Goal: Task Accomplishment & Management: Manage account settings

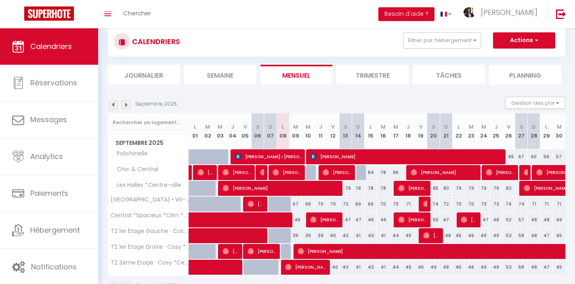
scroll to position [44, 0]
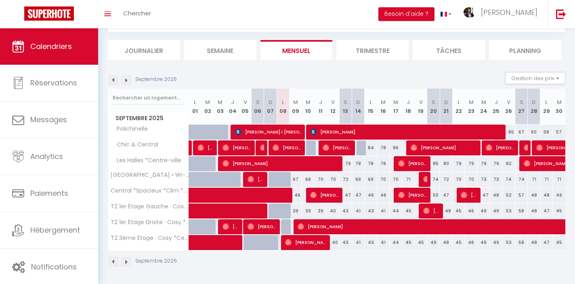
click at [350, 195] on div "47" at bounding box center [345, 194] width 13 height 15
type input "47"
type input "[DATE]"
type input "Dim 14 Septembre 2025"
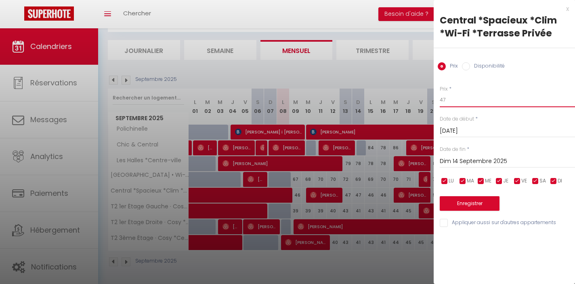
click at [451, 100] on input "47" at bounding box center [507, 99] width 135 height 15
type input "45"
click at [481, 202] on button "Enregistrer" at bounding box center [470, 203] width 60 height 15
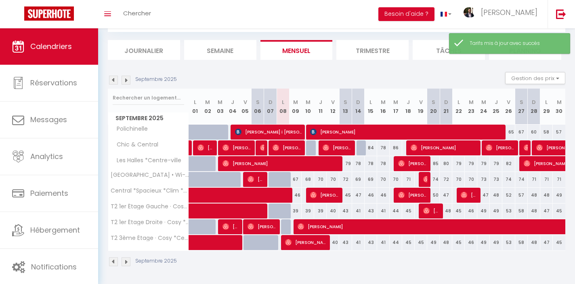
click at [358, 196] on div "47" at bounding box center [358, 194] width 13 height 15
type input "47"
type input "Dim 14 Septembre 2025"
type input "Lun 15 Septembre 2025"
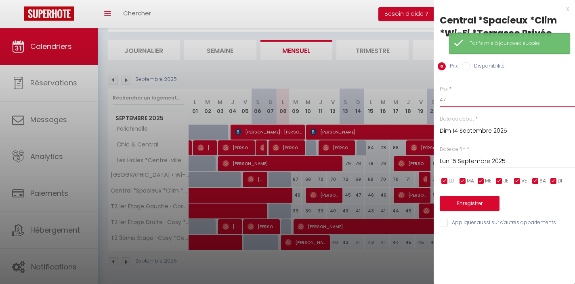
click at [458, 98] on input "47" at bounding box center [507, 99] width 135 height 15
type input "45"
click at [470, 204] on button "Enregistrer" at bounding box center [470, 203] width 60 height 15
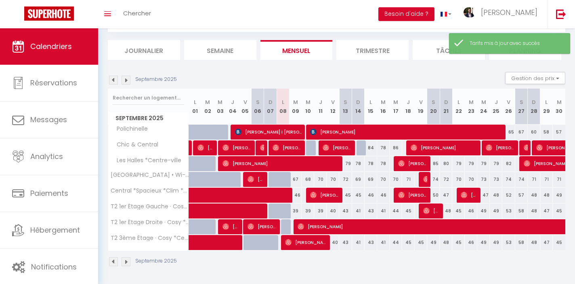
click at [368, 196] on div "46" at bounding box center [371, 194] width 13 height 15
type input "46"
type input "Lun 15 Septembre 2025"
type input "[DATE]"
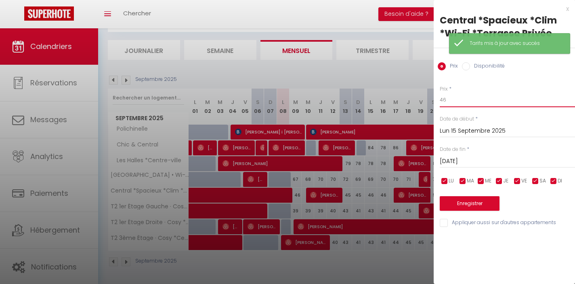
click at [456, 99] on input "46" at bounding box center [507, 99] width 135 height 15
type input "45"
click at [464, 204] on button "Enregistrer" at bounding box center [470, 203] width 60 height 15
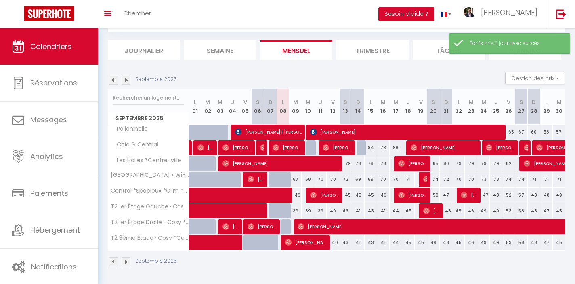
click at [382, 197] on div "46" at bounding box center [383, 194] width 13 height 15
type input "46"
type input "[DATE]"
type input "Mer 17 Septembre 2025"
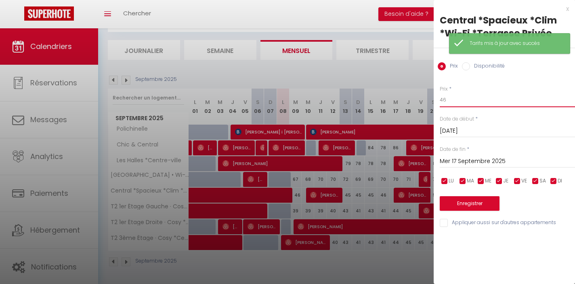
click at [457, 98] on input "46" at bounding box center [507, 99] width 135 height 15
type input "45"
click at [473, 198] on button "Enregistrer" at bounding box center [470, 203] width 60 height 15
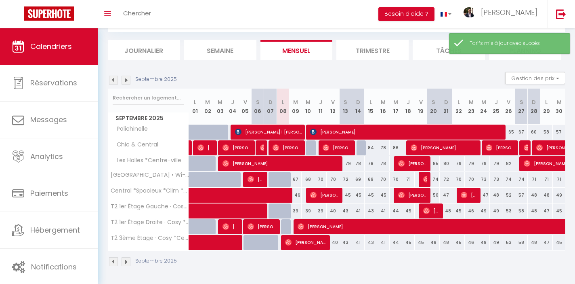
click at [436, 195] on div "50" at bounding box center [433, 194] width 13 height 15
type input "50"
type input "[DATE]"
type input "Dim 21 Septembre 2025"
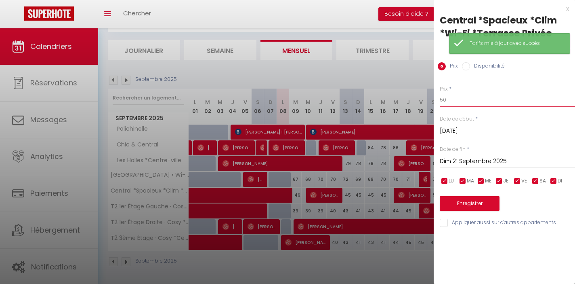
click at [450, 106] on input "50" at bounding box center [507, 99] width 135 height 15
type input "5"
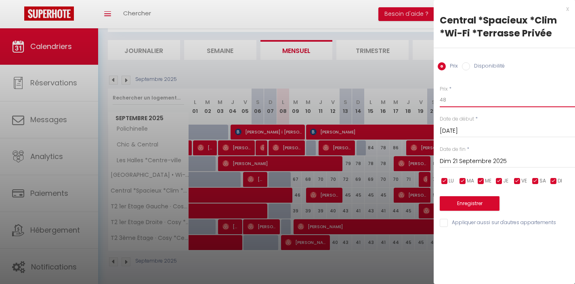
type input "48"
click at [465, 202] on button "Enregistrer" at bounding box center [470, 203] width 60 height 15
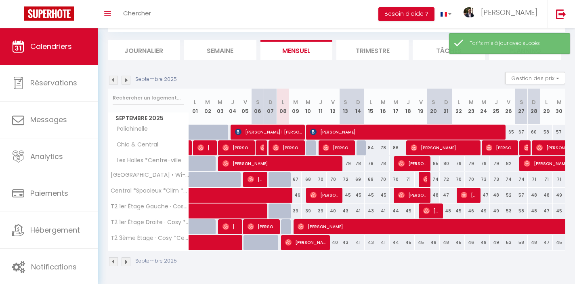
click at [446, 197] on div "47" at bounding box center [446, 194] width 13 height 15
type input "47"
type input "Dim 21 Septembre 2025"
type input "Lun 22 Septembre 2025"
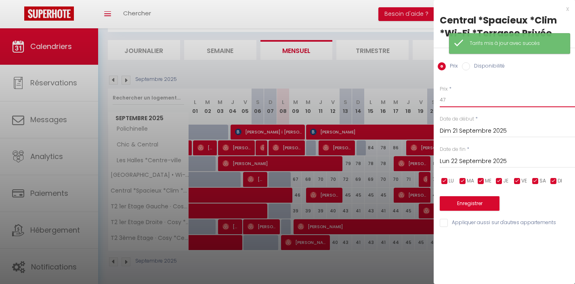
click at [451, 99] on input "47" at bounding box center [507, 99] width 135 height 15
type input "46"
click at [484, 202] on button "Enregistrer" at bounding box center [470, 203] width 60 height 15
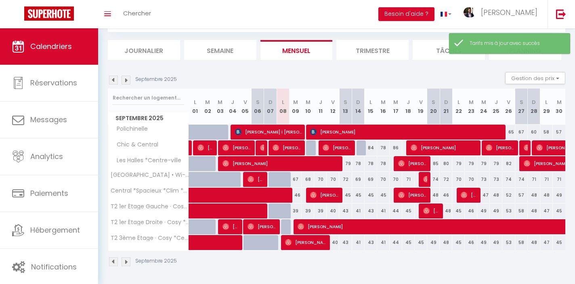
click at [486, 195] on div "47" at bounding box center [483, 194] width 13 height 15
type input "47"
type input "Mer 24 Septembre 2025"
type input "Jeu 25 Septembre 2025"
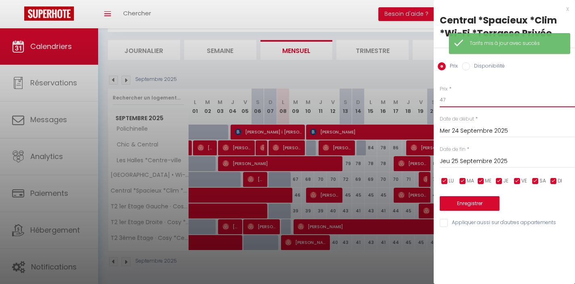
click at [452, 102] on input "47" at bounding box center [507, 99] width 135 height 15
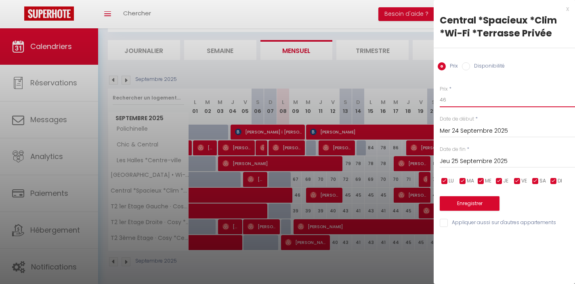
type input "46"
click at [471, 196] on button "Enregistrer" at bounding box center [470, 203] width 60 height 15
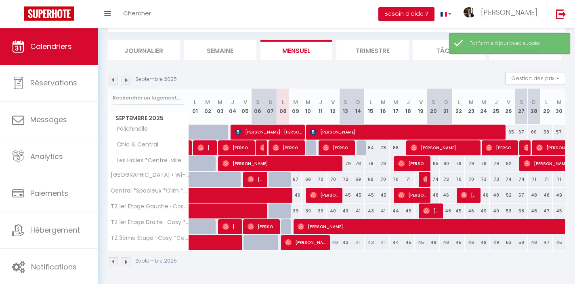
click at [508, 195] on div "52" at bounding box center [508, 194] width 13 height 15
type input "52"
type input "Ven 26 Septembre 2025"
type input "[DATE]"
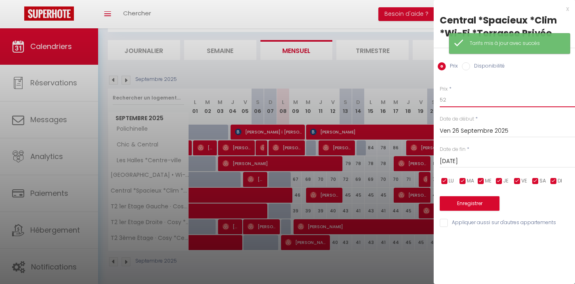
click at [447, 102] on input "52" at bounding box center [507, 99] width 135 height 15
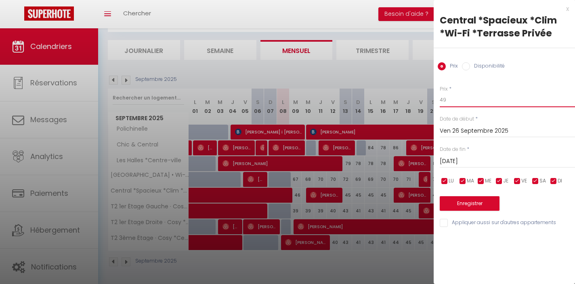
type input "49"
click at [470, 205] on button "Enregistrer" at bounding box center [470, 203] width 60 height 15
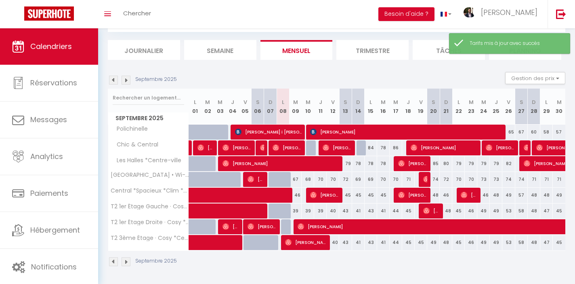
click at [521, 195] on div "57" at bounding box center [521, 194] width 13 height 15
type input "57"
type input "[DATE]"
type input "Dim 28 Septembre 2025"
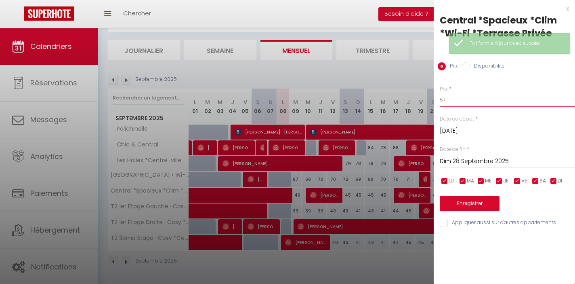
click at [470, 106] on input "57" at bounding box center [507, 99] width 135 height 15
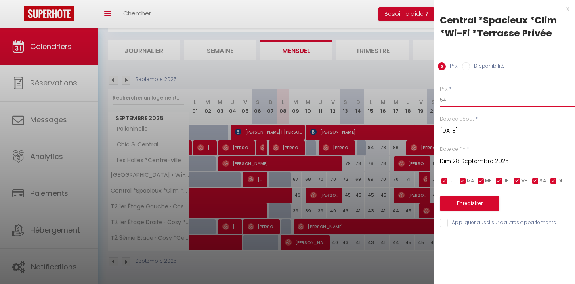
type input "54"
click at [473, 202] on button "Enregistrer" at bounding box center [470, 203] width 60 height 15
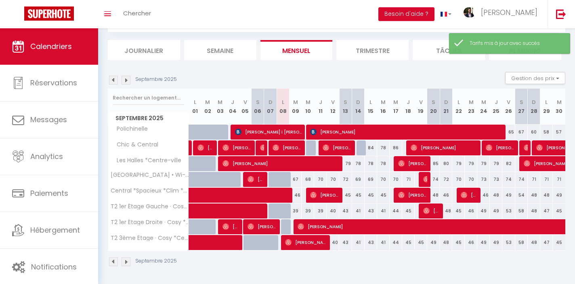
click at [560, 197] on div "49" at bounding box center [559, 194] width 13 height 15
type input "49"
type input "[DATE]"
type input "Mer 01 Octobre 2025"
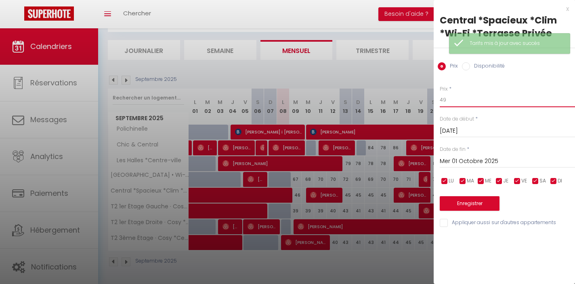
click at [474, 105] on input "49" at bounding box center [507, 99] width 135 height 15
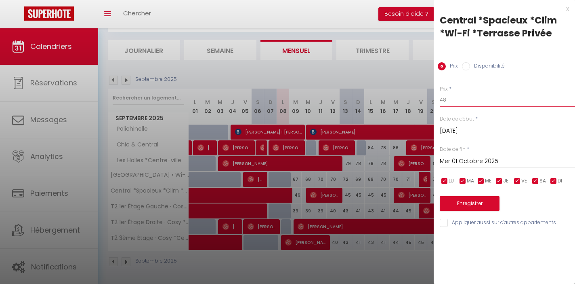
type input "48"
click at [479, 201] on button "Enregistrer" at bounding box center [470, 203] width 60 height 15
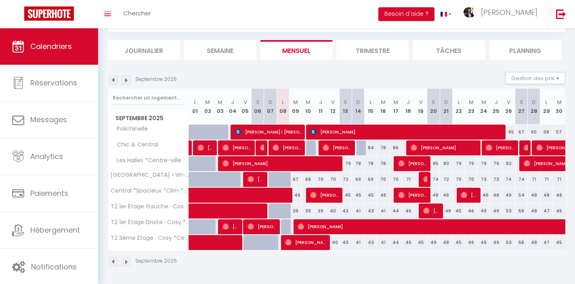
click at [346, 180] on div "72" at bounding box center [345, 179] width 13 height 15
type input "72"
type input "[DATE]"
type input "Dim 14 Septembre 2025"
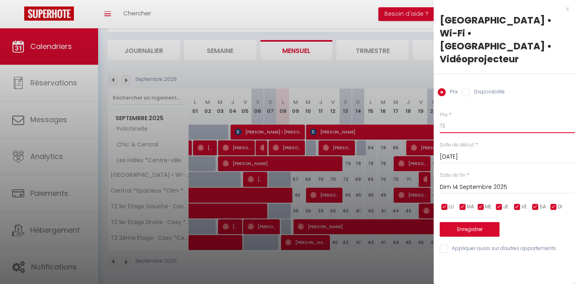
click at [454, 118] on input "72" at bounding box center [507, 125] width 135 height 15
type input "70"
click at [475, 222] on button "Enregistrer" at bounding box center [470, 229] width 60 height 15
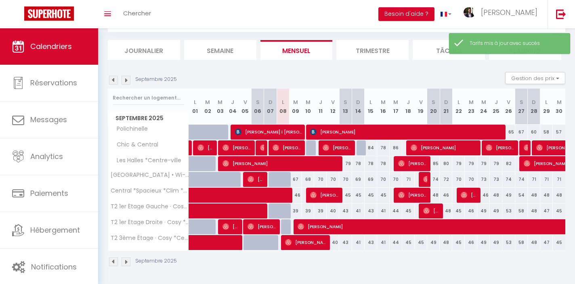
click at [447, 180] on div "72" at bounding box center [446, 179] width 13 height 15
type input "72"
type input "Dim 21 Septembre 2025"
type input "Lun 22 Septembre 2025"
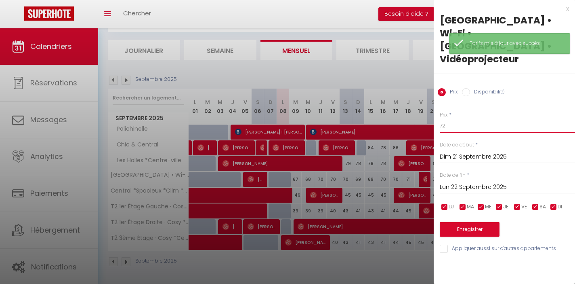
click at [455, 118] on input "72" at bounding box center [507, 125] width 135 height 15
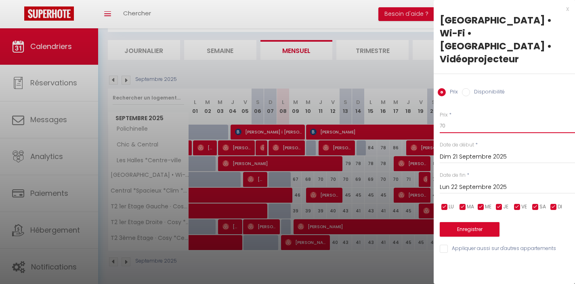
type input "70"
click at [479, 222] on button "Enregistrer" at bounding box center [470, 229] width 60 height 15
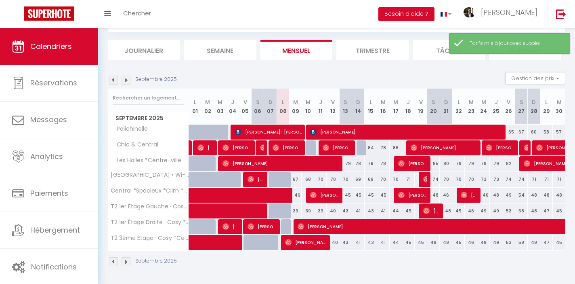
click at [509, 181] on div "74" at bounding box center [508, 179] width 13 height 15
type input "74"
type input "Ven 26 Septembre 2025"
type input "[DATE]"
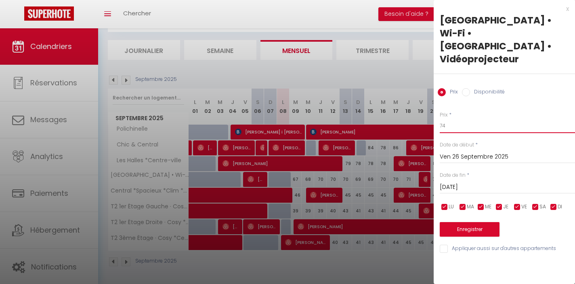
click at [454, 118] on input "74" at bounding box center [507, 125] width 135 height 15
type input "73"
click at [468, 222] on button "Enregistrer" at bounding box center [470, 229] width 60 height 15
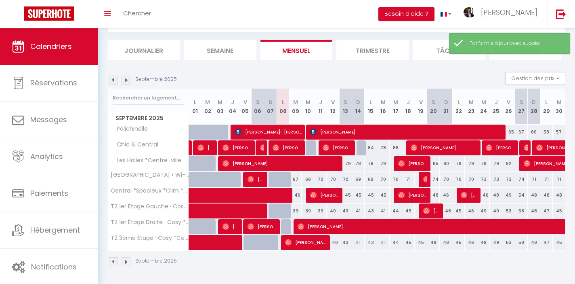
click at [522, 180] on div "74" at bounding box center [521, 179] width 13 height 15
type input "74"
type input "[DATE]"
type input "Dim 28 Septembre 2025"
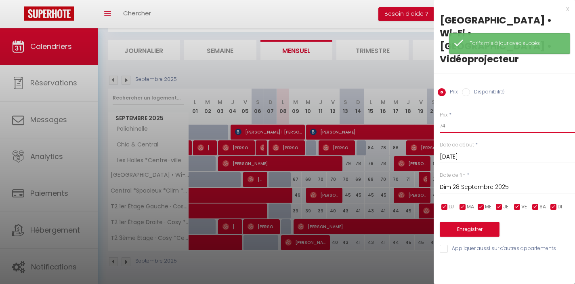
click at [454, 118] on input "74" at bounding box center [507, 125] width 135 height 15
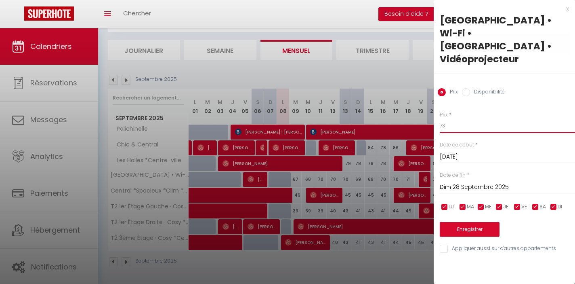
type input "73"
click at [475, 222] on button "Enregistrer" at bounding box center [470, 229] width 60 height 15
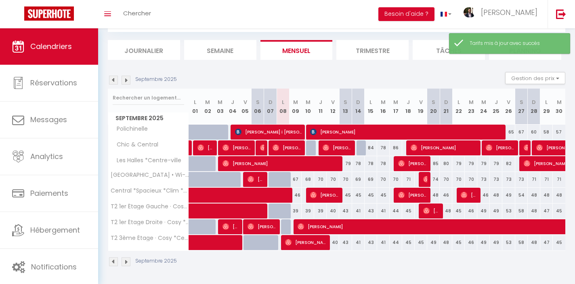
click at [535, 181] on div "71" at bounding box center [534, 179] width 13 height 15
type input "71"
type input "Dim 28 Septembre 2025"
type input "Lun 29 Septembre 2025"
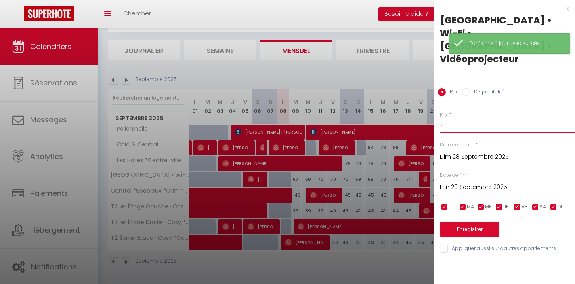
click at [453, 118] on input "71" at bounding box center [507, 125] width 135 height 15
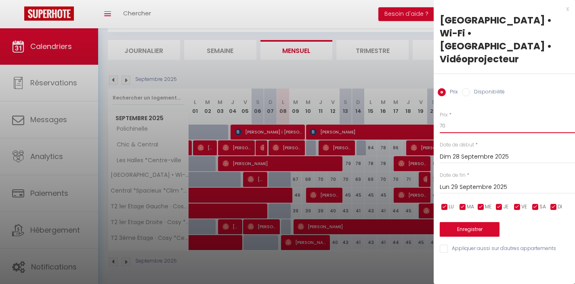
type input "70"
click at [467, 222] on button "Enregistrer" at bounding box center [470, 229] width 60 height 15
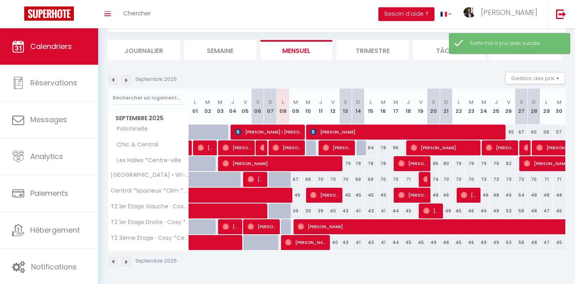
click at [548, 180] on div "71" at bounding box center [546, 179] width 13 height 15
type input "71"
type input "Lun 29 Septembre 2025"
type input "[DATE]"
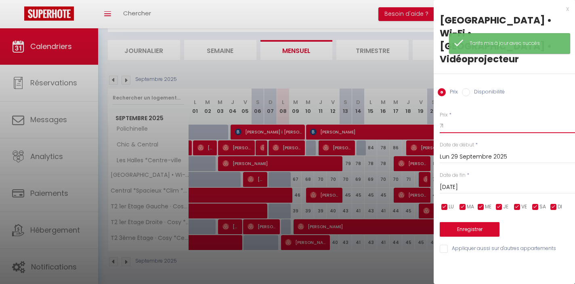
click at [455, 118] on input "71" at bounding box center [507, 125] width 135 height 15
type input "70"
click at [470, 222] on button "Enregistrer" at bounding box center [470, 229] width 60 height 15
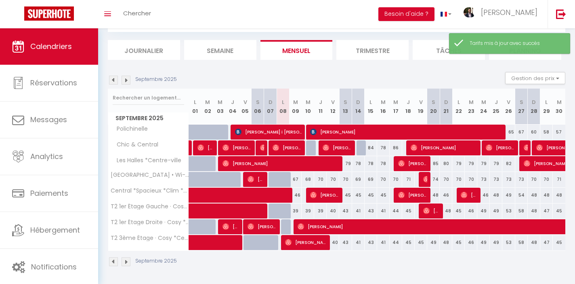
click at [562, 180] on div "71" at bounding box center [559, 179] width 13 height 15
type input "71"
type input "[DATE]"
type input "Mer 01 Octobre 2025"
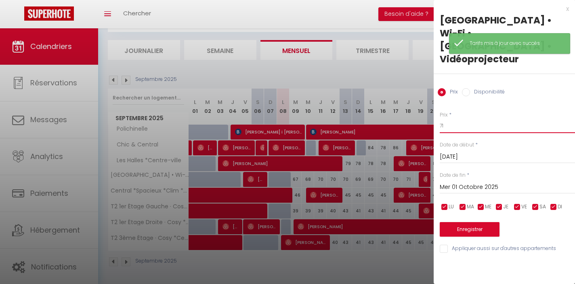
click at [480, 118] on input "71" at bounding box center [507, 125] width 135 height 15
type input "70"
click at [487, 212] on div "Enregistrer" at bounding box center [507, 224] width 135 height 25
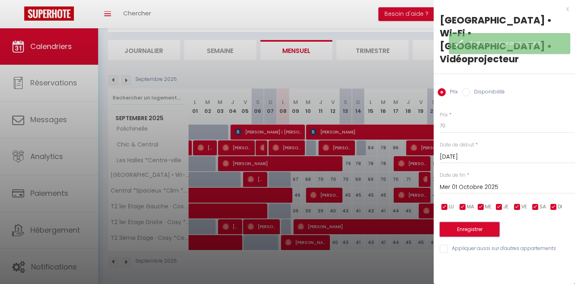
click at [488, 222] on button "Enregistrer" at bounding box center [470, 229] width 60 height 15
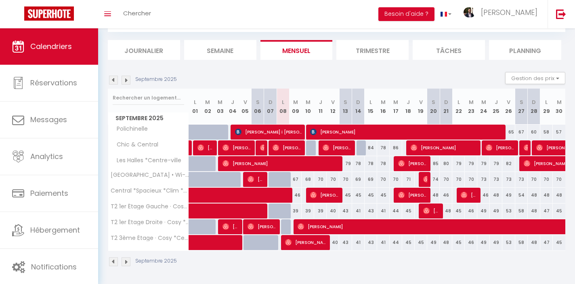
click at [347, 162] on div "79" at bounding box center [345, 163] width 13 height 15
type input "79"
type input "[DATE]"
type input "Dim 14 Septembre 2025"
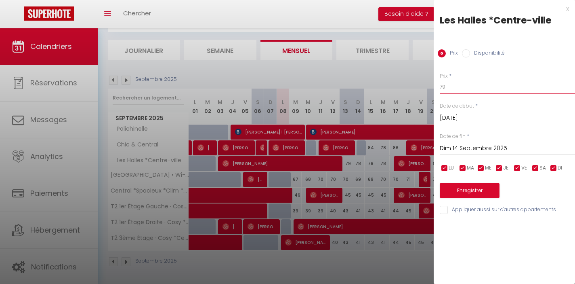
click at [448, 89] on input "79" at bounding box center [507, 87] width 135 height 15
type input "78"
click at [488, 188] on button "Enregistrer" at bounding box center [470, 190] width 60 height 15
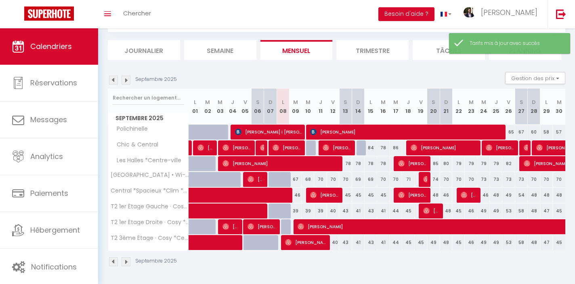
click at [437, 164] on div "85" at bounding box center [433, 163] width 13 height 15
type input "85"
type input "[DATE]"
type input "Dim 21 Septembre 2025"
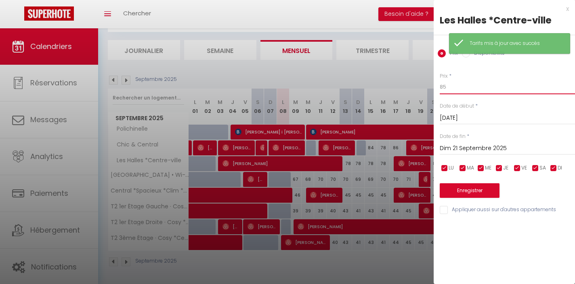
click at [466, 91] on input "85" at bounding box center [507, 87] width 135 height 15
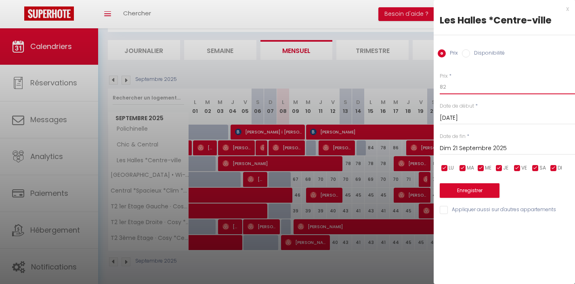
type input "82"
click at [472, 188] on button "Enregistrer" at bounding box center [470, 190] width 60 height 15
